Goal: Task Accomplishment & Management: Manage account settings

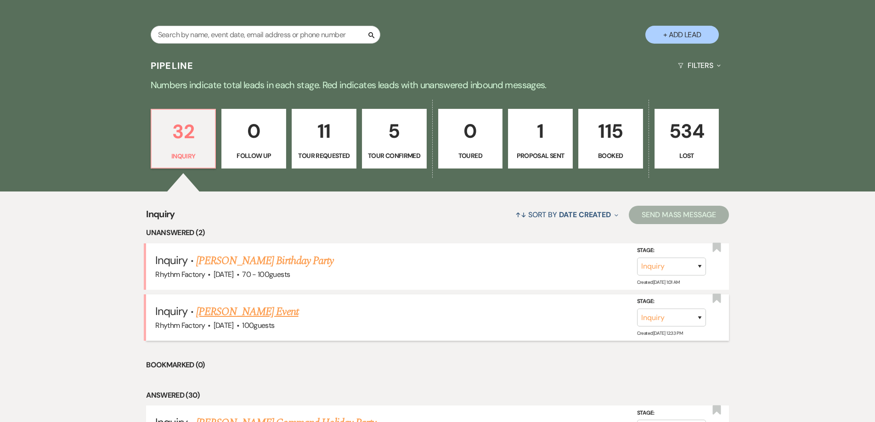
click at [256, 311] on link "[PERSON_NAME] Event" at bounding box center [247, 312] width 102 height 17
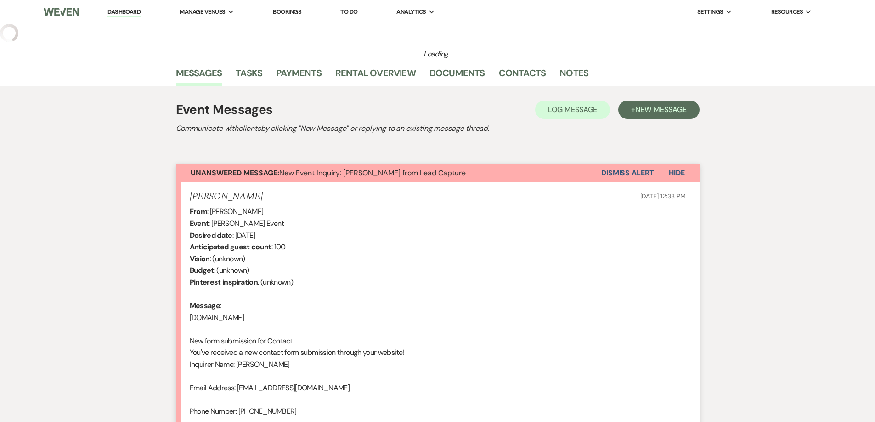
scroll to position [11, 0]
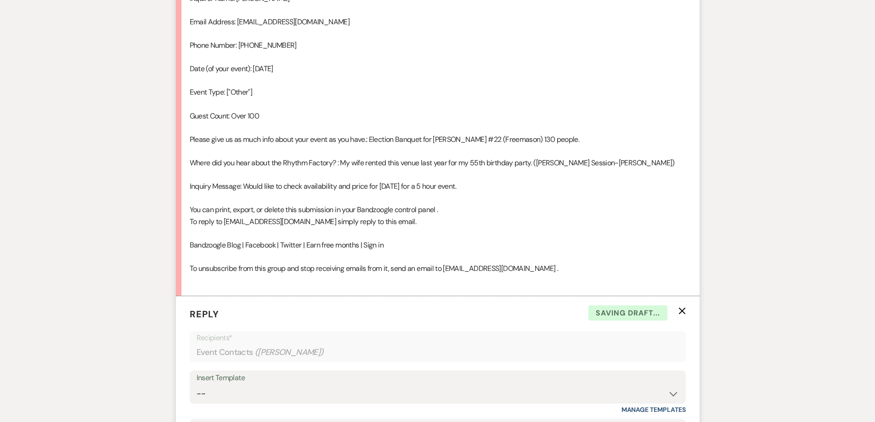
select select "13"
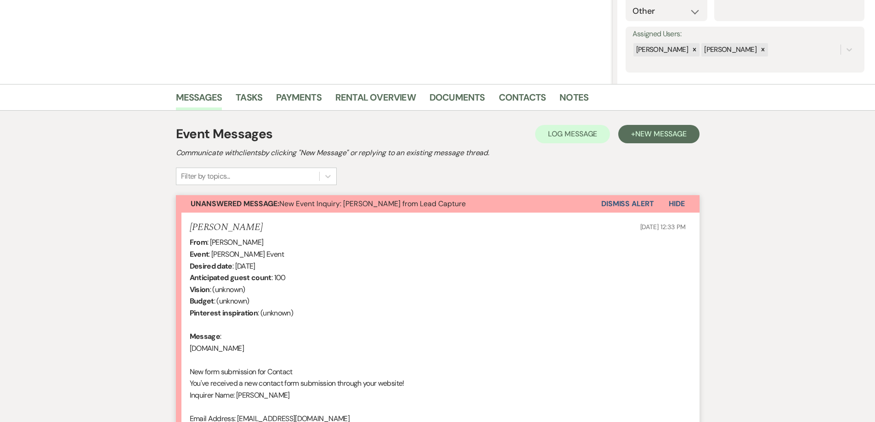
scroll to position [0, 0]
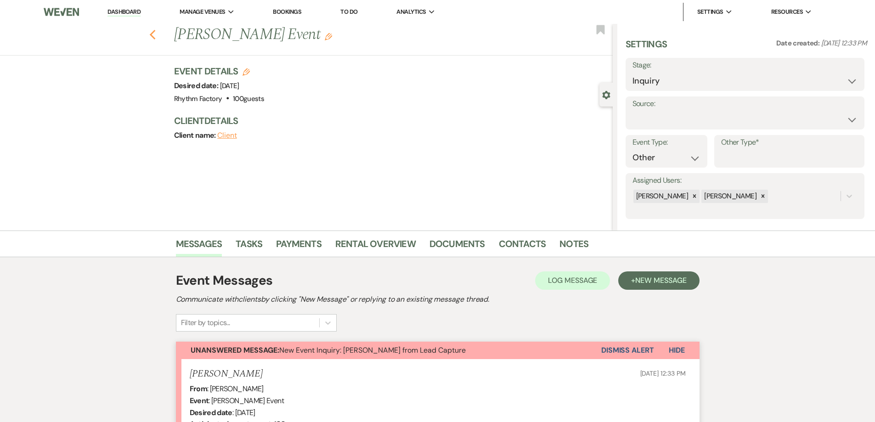
click at [156, 37] on icon "Previous" at bounding box center [152, 34] width 7 height 11
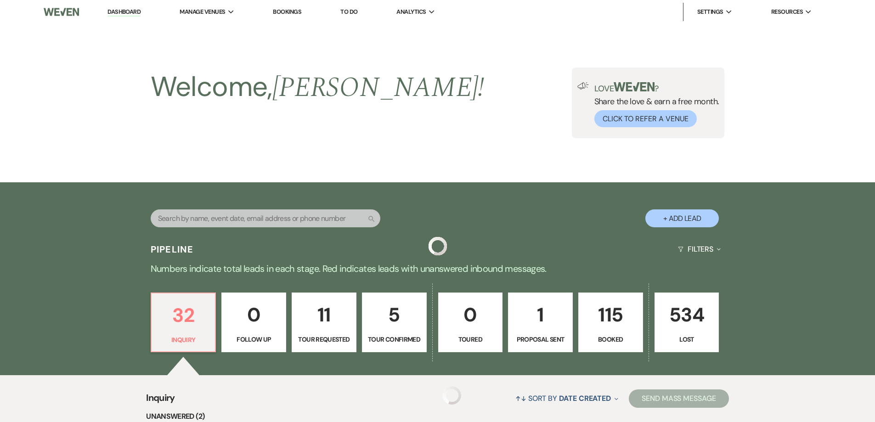
scroll to position [184, 0]
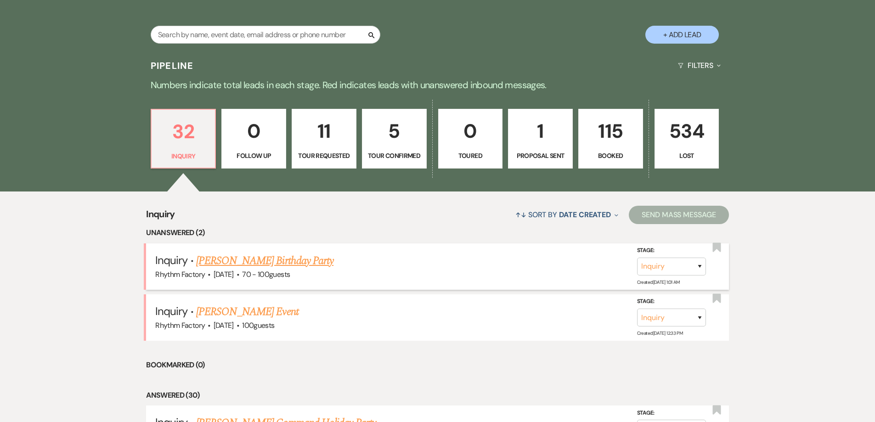
click at [273, 261] on link "[PERSON_NAME] Birthday Party" at bounding box center [264, 261] width 137 height 17
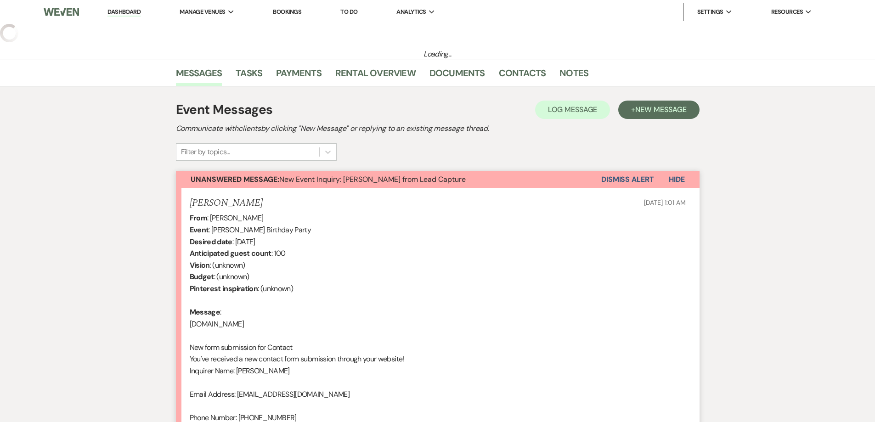
select select "4"
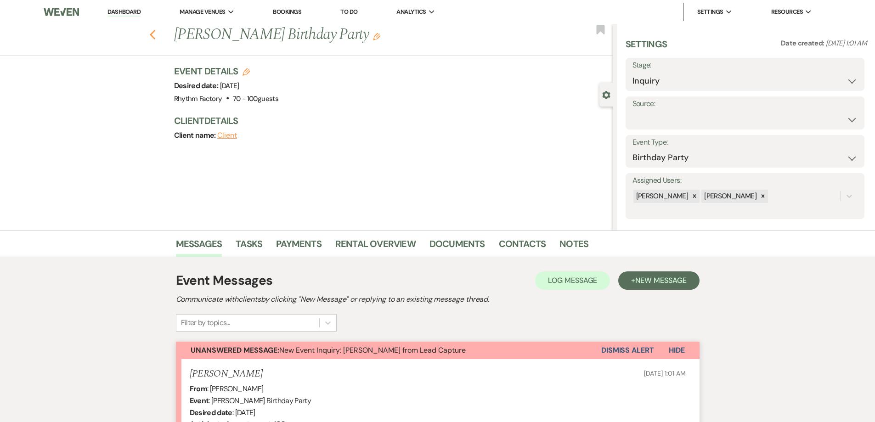
click at [153, 37] on icon "Previous" at bounding box center [152, 34] width 7 height 11
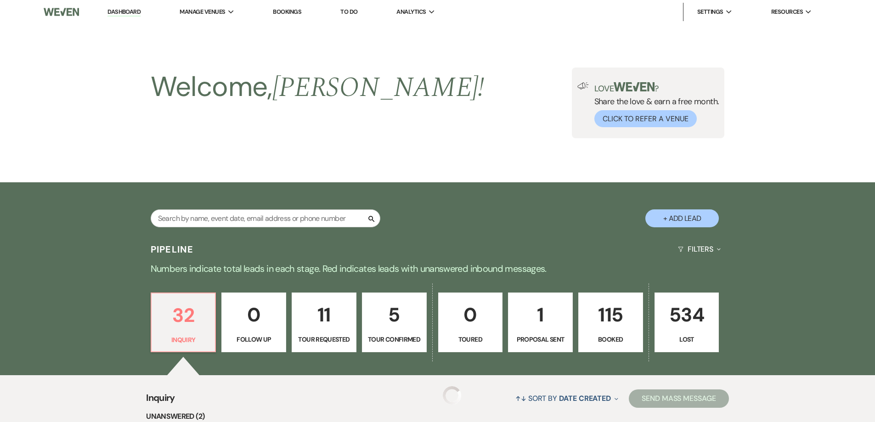
scroll to position [184, 0]
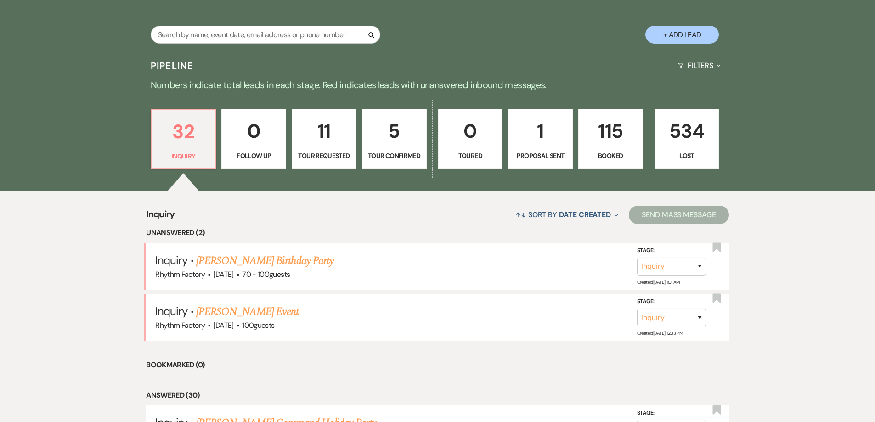
click at [611, 136] on p "115" at bounding box center [610, 131] width 53 height 31
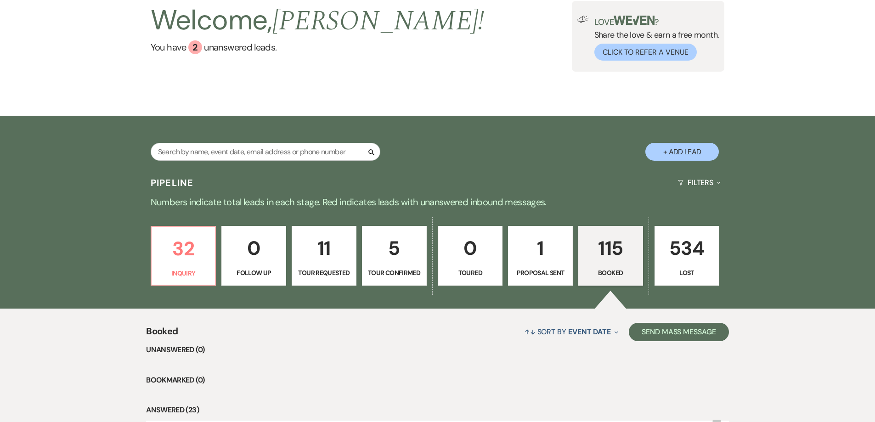
scroll to position [184, 0]
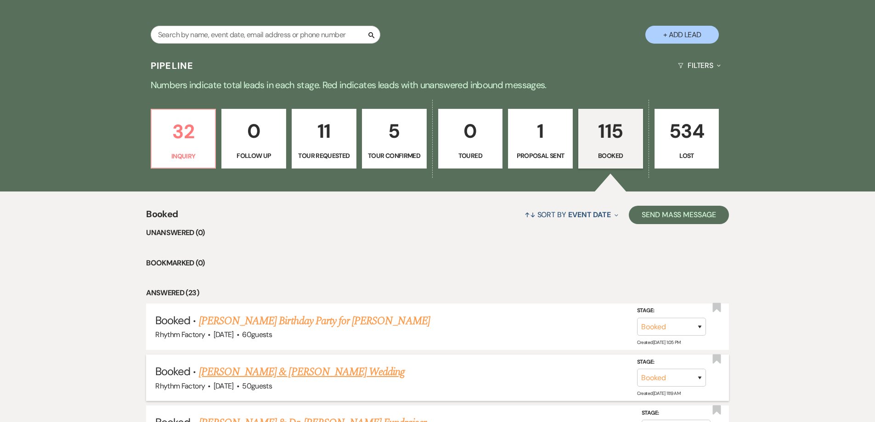
click at [320, 368] on link "[PERSON_NAME] & [PERSON_NAME] Wedding" at bounding box center [302, 372] width 206 height 17
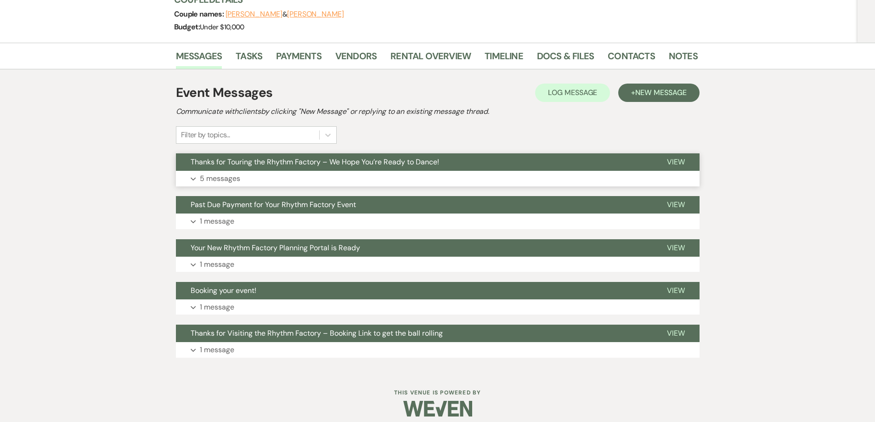
scroll to position [138, 0]
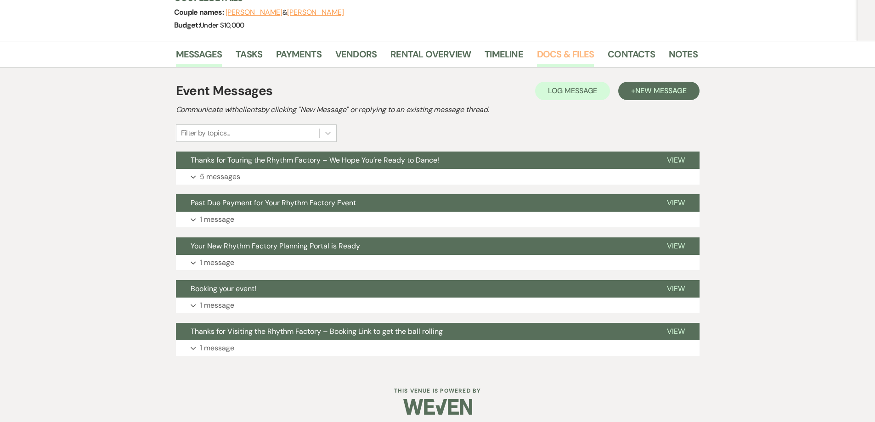
click at [547, 56] on link "Docs & Files" at bounding box center [565, 57] width 57 height 20
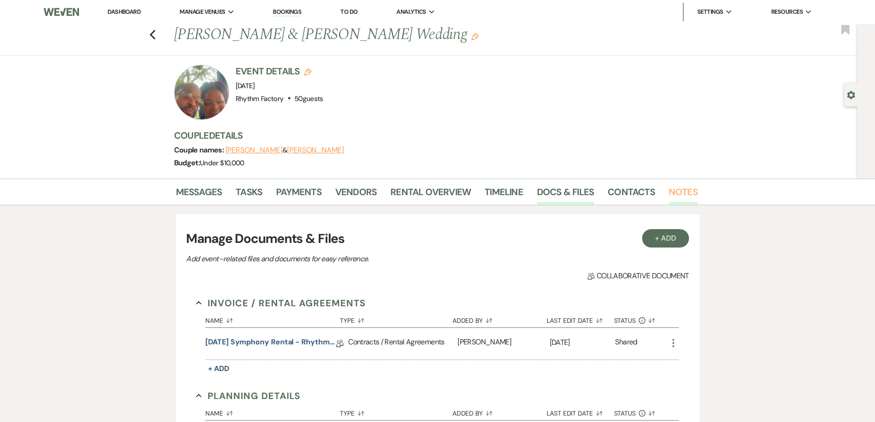
click at [686, 189] on link "Notes" at bounding box center [683, 195] width 29 height 20
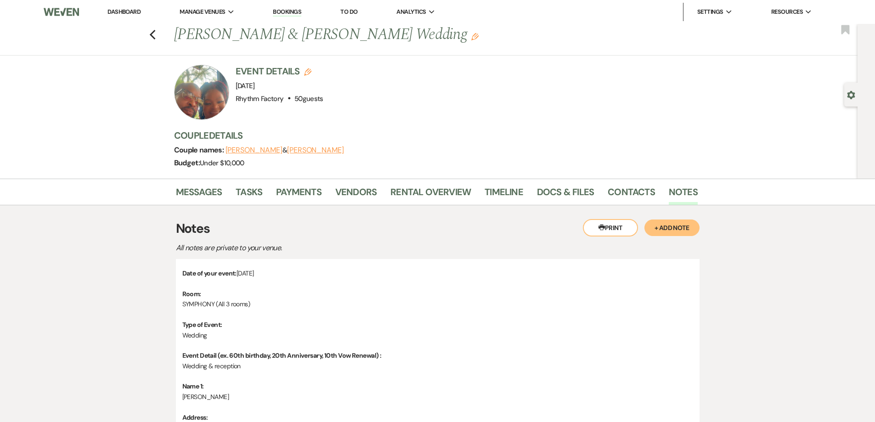
click at [218, 90] on div at bounding box center [201, 92] width 55 height 55
click at [574, 189] on link "Docs & Files" at bounding box center [565, 195] width 57 height 20
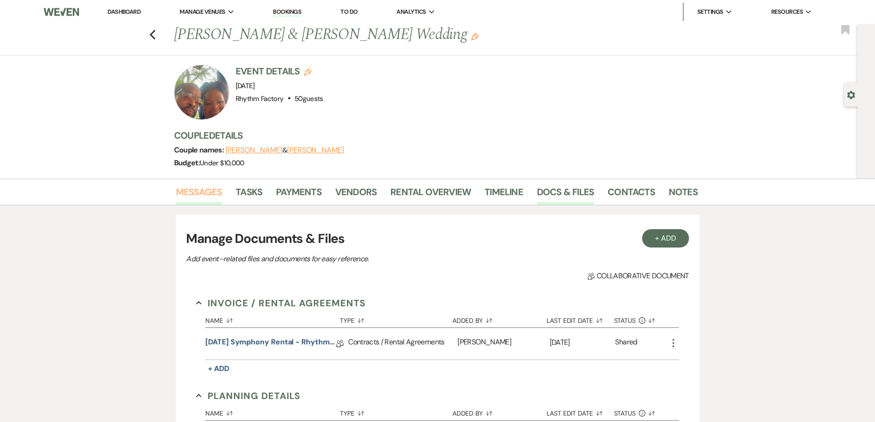
click at [196, 190] on link "Messages" at bounding box center [199, 195] width 46 height 20
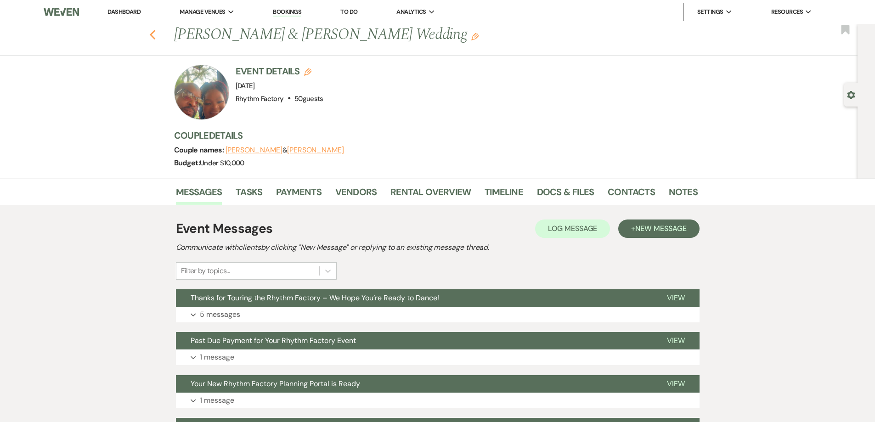
click at [155, 32] on use "button" at bounding box center [152, 35] width 6 height 10
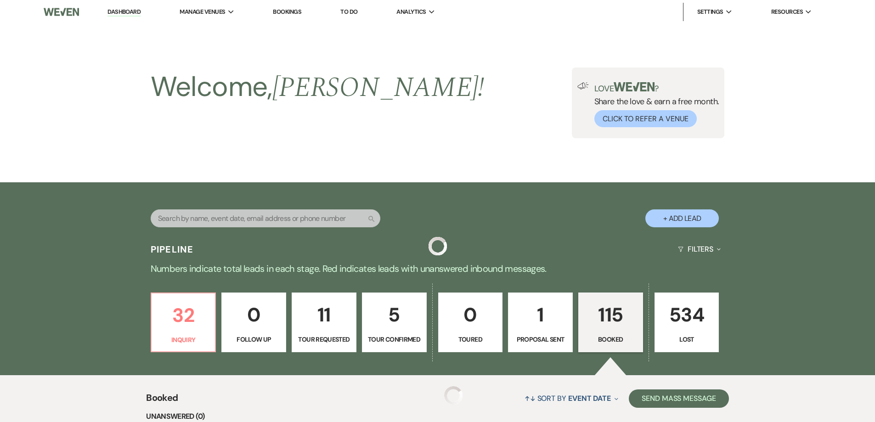
scroll to position [184, 0]
